Goal: Task Accomplishment & Management: Use online tool/utility

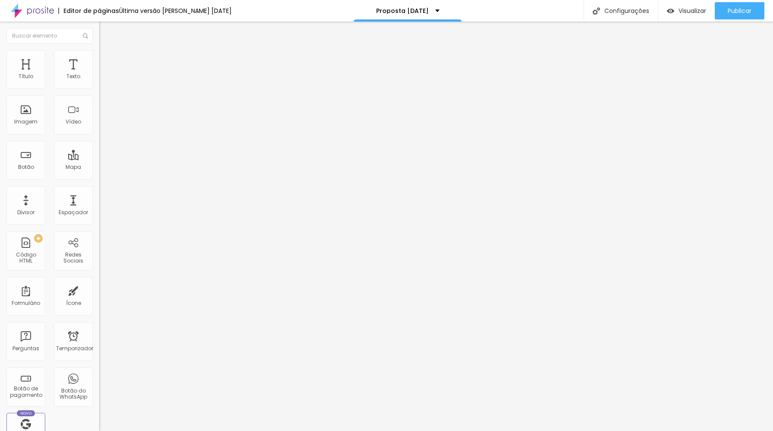
click at [99, 56] on ul "Conteúdo Estilo Avançado" at bounding box center [148, 54] width 99 height 26
click at [99, 57] on li "Estilo" at bounding box center [148, 54] width 99 height 9
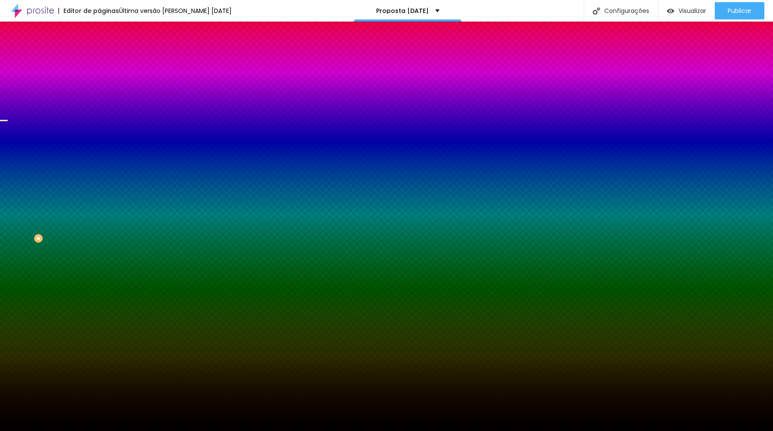
click at [104, 79] on font "Trocar imagem" at bounding box center [125, 75] width 42 height 7
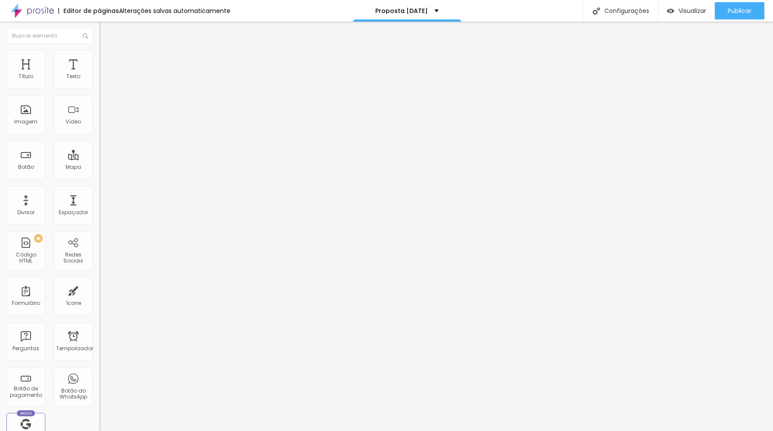
click at [99, 57] on li "Estilo" at bounding box center [148, 54] width 99 height 9
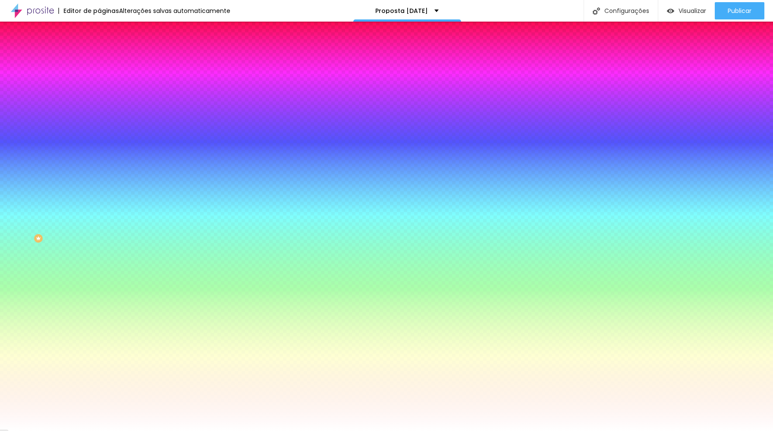
click at [99, 117] on div at bounding box center [148, 117] width 99 height 0
drag, startPoint x: 72, startPoint y: 193, endPoint x: 76, endPoint y: 210, distance: 17.8
click at [76, 210] on div at bounding box center [386, 215] width 773 height 431
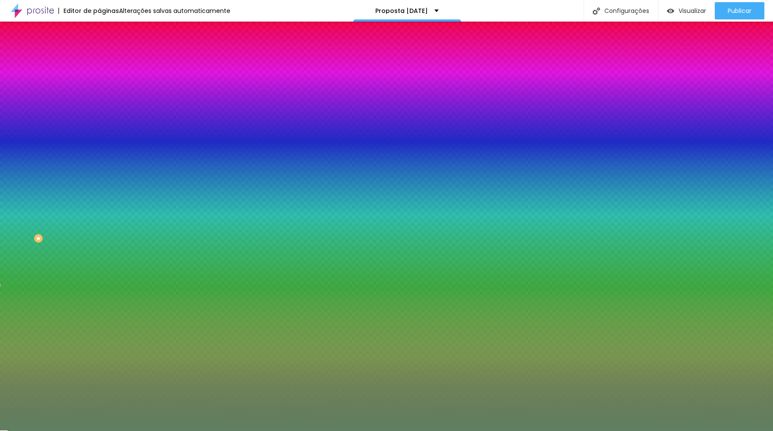
type input "#5F8061"
drag, startPoint x: 24, startPoint y: 177, endPoint x: 28, endPoint y: 199, distance: 22.3
click at [28, 199] on div at bounding box center [386, 215] width 773 height 431
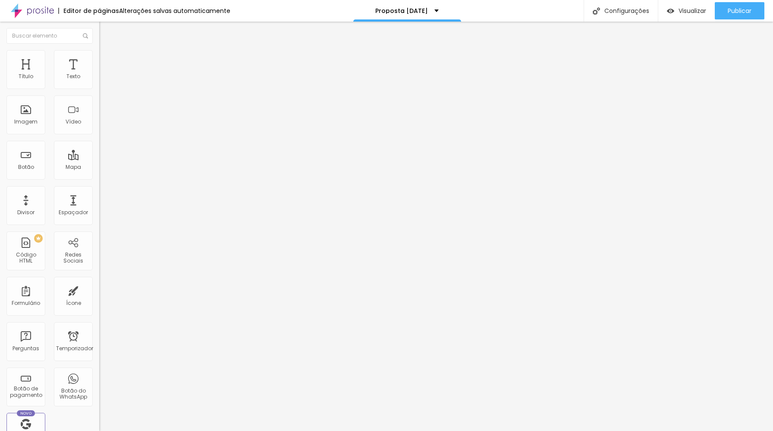
click at [107, 59] on font "Estilo" at bounding box center [113, 55] width 13 height 7
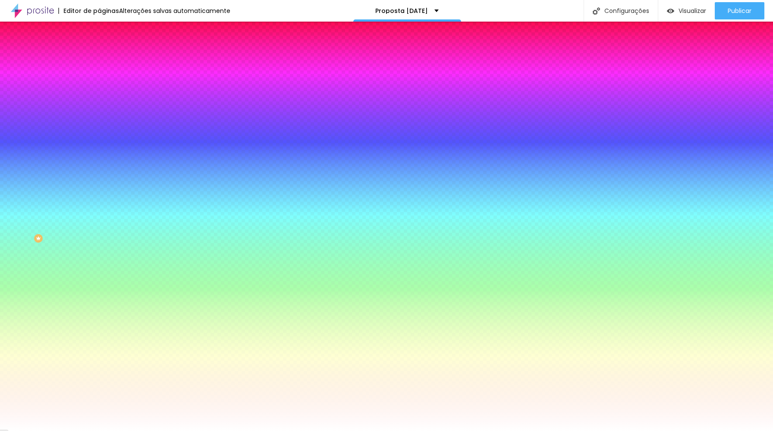
click at [99, 82] on div at bounding box center [148, 82] width 99 height 0
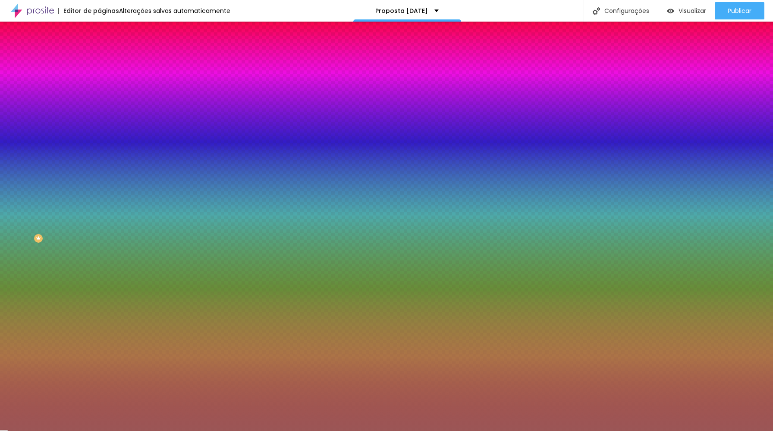
drag, startPoint x: 28, startPoint y: 139, endPoint x: 38, endPoint y: 120, distance: 21.3
click at [38, 120] on div at bounding box center [386, 215] width 773 height 431
type input "#A35B5B"
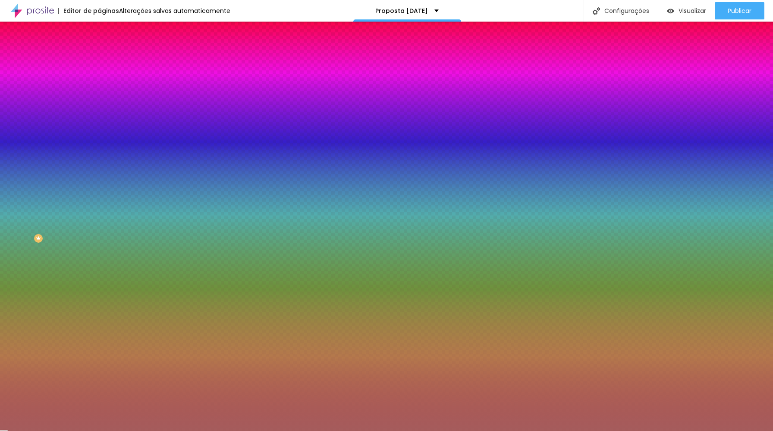
click at [99, 105] on img at bounding box center [148, 140] width 99 height 99
click at [99, 82] on div at bounding box center [148, 82] width 99 height 0
click at [106, 34] on img "button" at bounding box center [109, 31] width 7 height 7
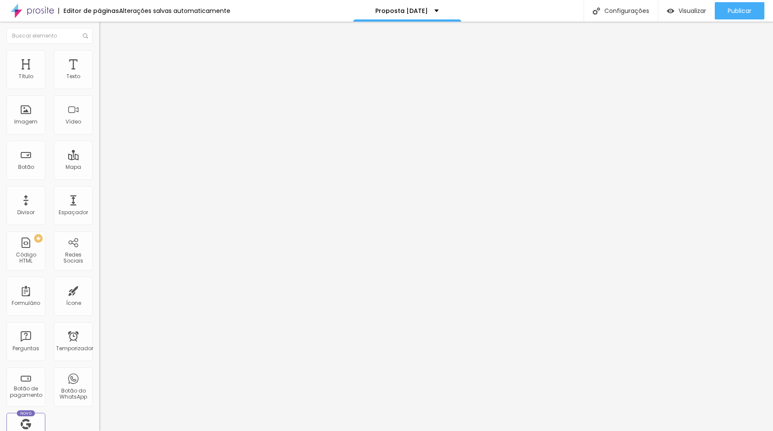
click at [99, 54] on li "Estilo" at bounding box center [148, 54] width 99 height 9
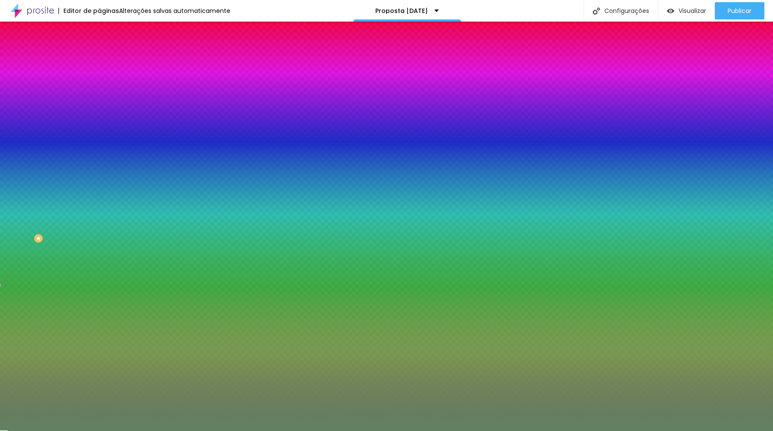
click at [99, 126] on input "#618163" at bounding box center [151, 121] width 104 height 9
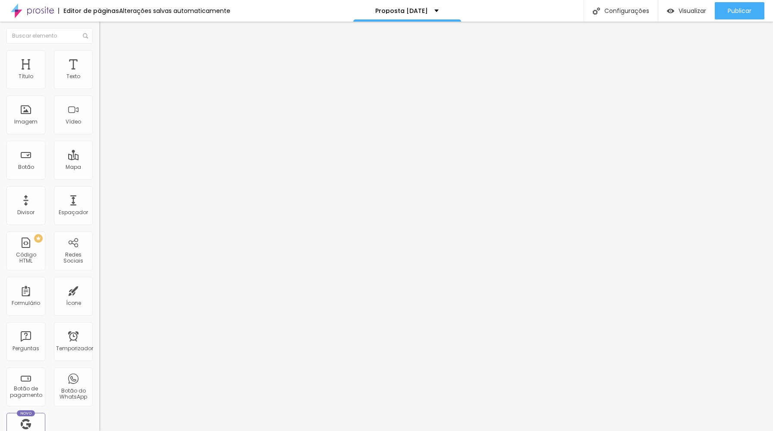
click at [99, 57] on li "Estilo" at bounding box center [148, 54] width 99 height 9
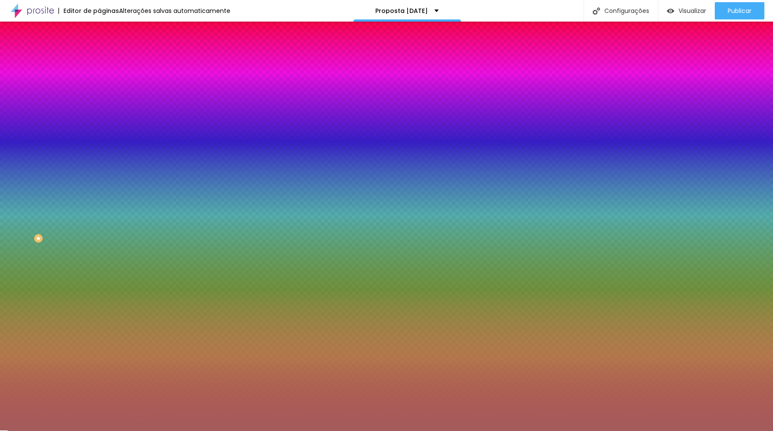
click at [99, 82] on div at bounding box center [148, 82] width 99 height 0
click at [99, 85] on input "#A55C5C" at bounding box center [151, 86] width 104 height 9
paste input "618163"
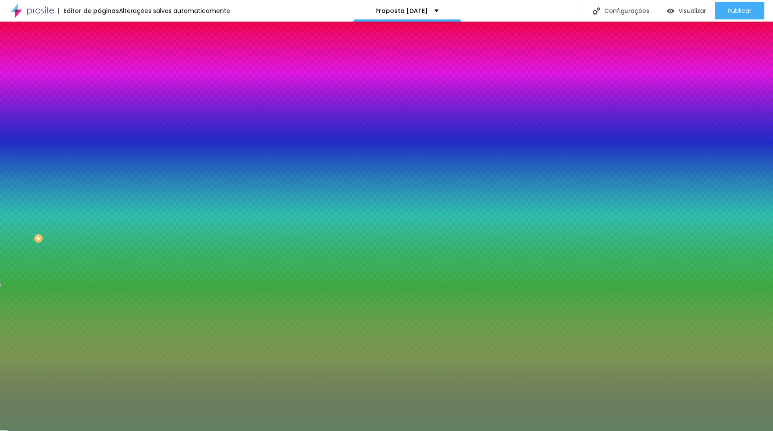
type input "#618163"
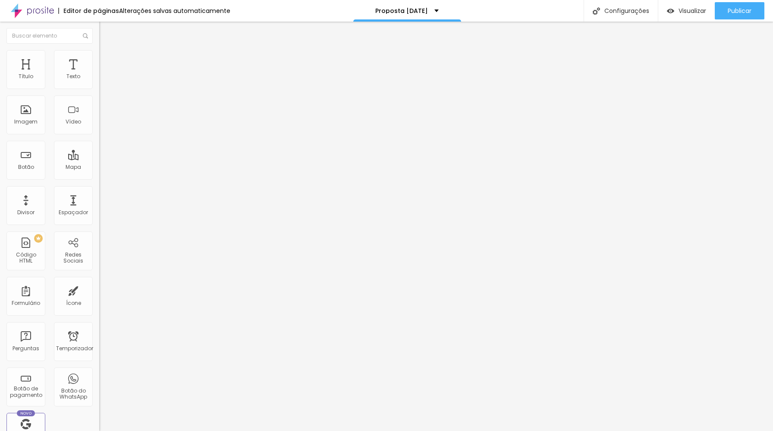
click at [99, 56] on li "Estilo" at bounding box center [148, 54] width 99 height 9
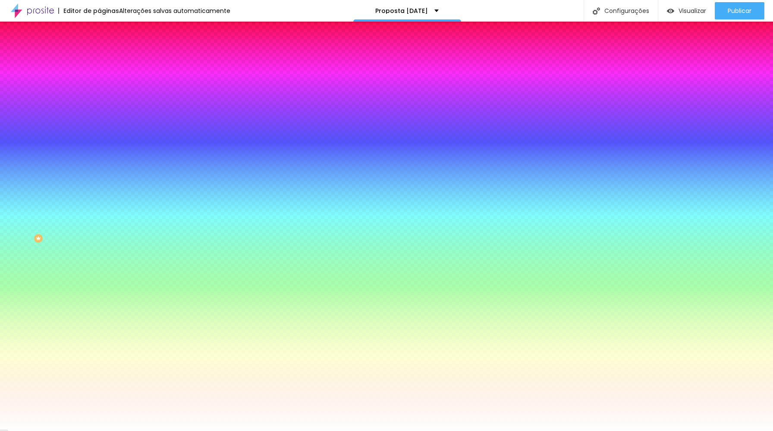
click at [99, 126] on input "#FFFFFF" at bounding box center [151, 121] width 104 height 9
paste input "618163"
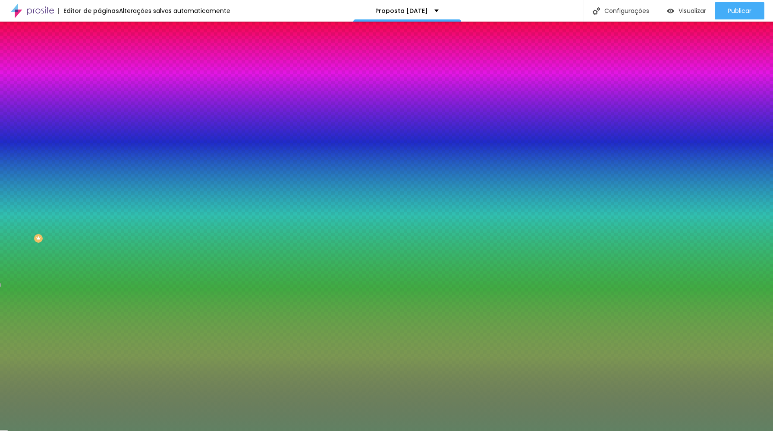
type input "#618163"
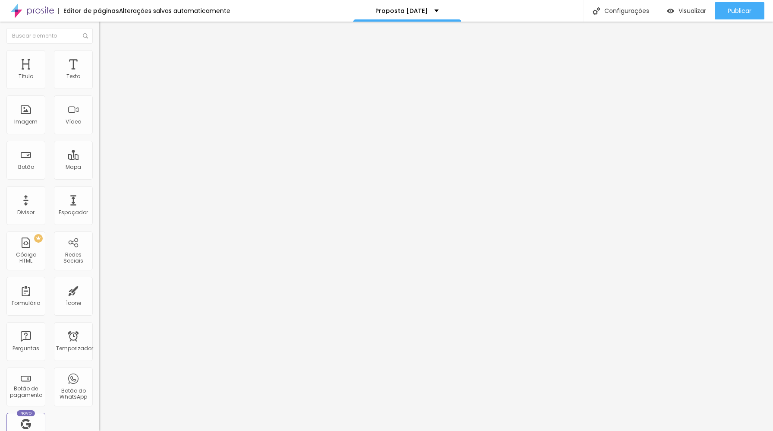
click at [99, 57] on li "Estilo" at bounding box center [148, 54] width 99 height 9
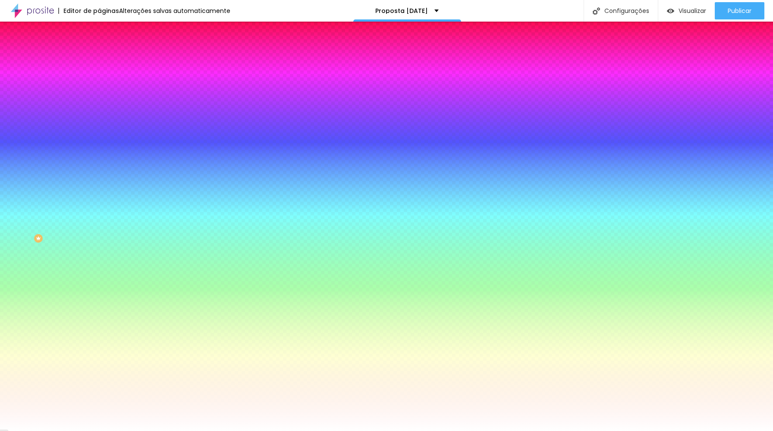
click at [99, 91] on input "#FFFFFF" at bounding box center [151, 86] width 104 height 9
paste input "61816"
click at [99, 86] on input "#61816" at bounding box center [151, 86] width 104 height 9
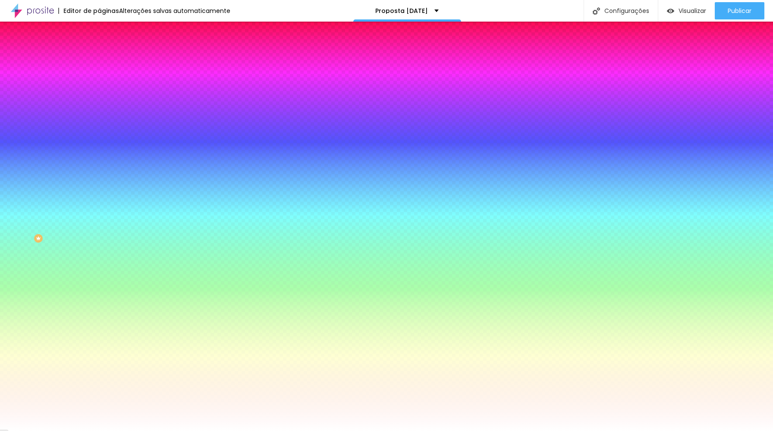
click at [99, 86] on input "#61816" at bounding box center [151, 86] width 104 height 9
paste input "3"
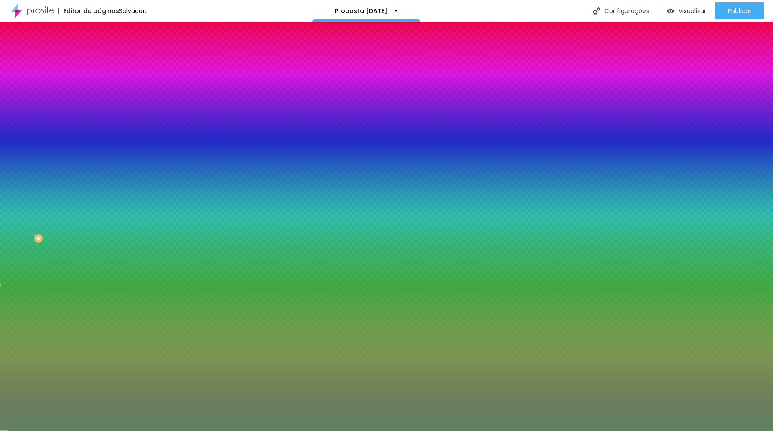
type input "#618163"
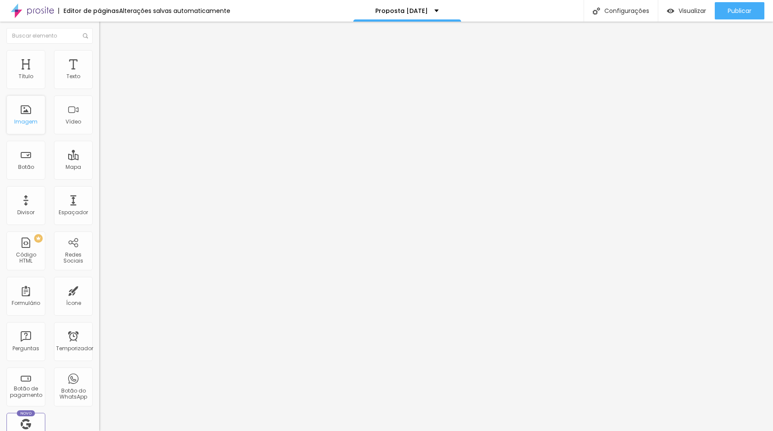
click at [31, 120] on font "Imagem" at bounding box center [25, 121] width 23 height 7
click at [99, 50] on li "Estilo" at bounding box center [148, 54] width 99 height 9
click at [99, 79] on span "Encaixotado" at bounding box center [116, 74] width 34 height 7
click at [99, 92] on font "Completo" at bounding box center [112, 88] width 26 height 7
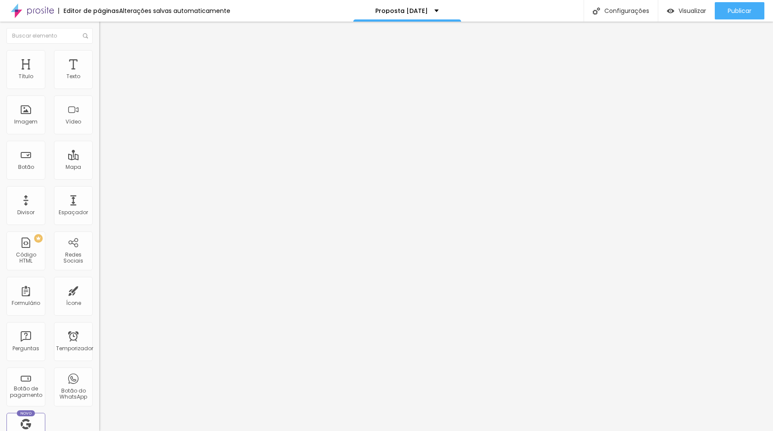
click at [99, 84] on font "Encaixotado" at bounding box center [116, 79] width 34 height 7
click at [99, 59] on li "Avançado" at bounding box center [148, 63] width 99 height 9
click at [99, 55] on img at bounding box center [103, 54] width 8 height 8
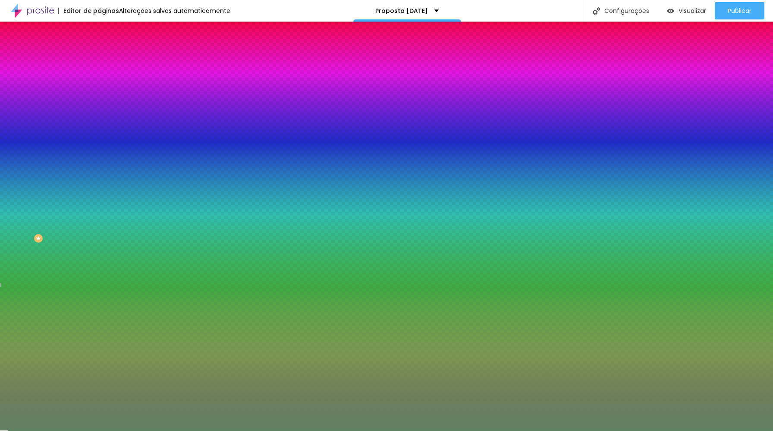
click at [99, 49] on img at bounding box center [103, 45] width 8 height 8
